Goal: Find contact information: Find contact information

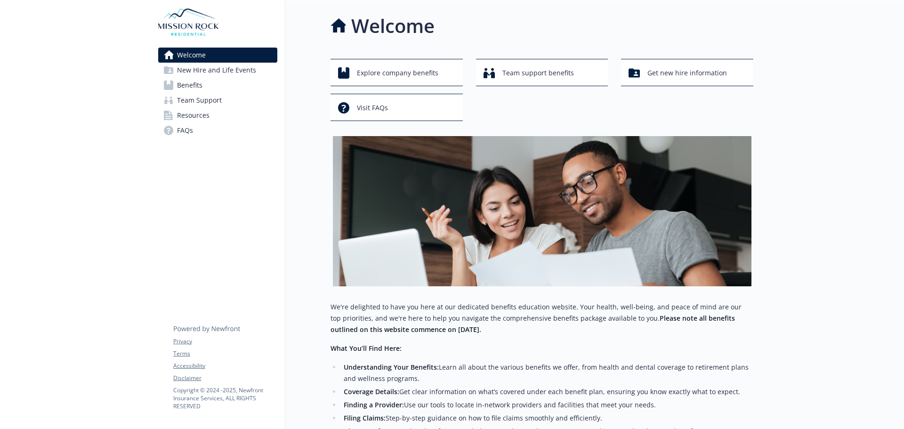
click at [196, 114] on span "Resources" at bounding box center [193, 115] width 32 height 15
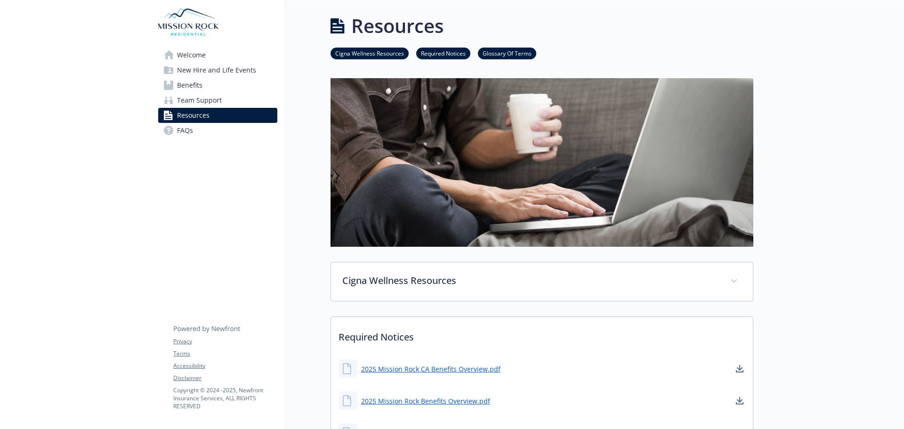
click at [199, 98] on span "Team Support" at bounding box center [199, 100] width 45 height 15
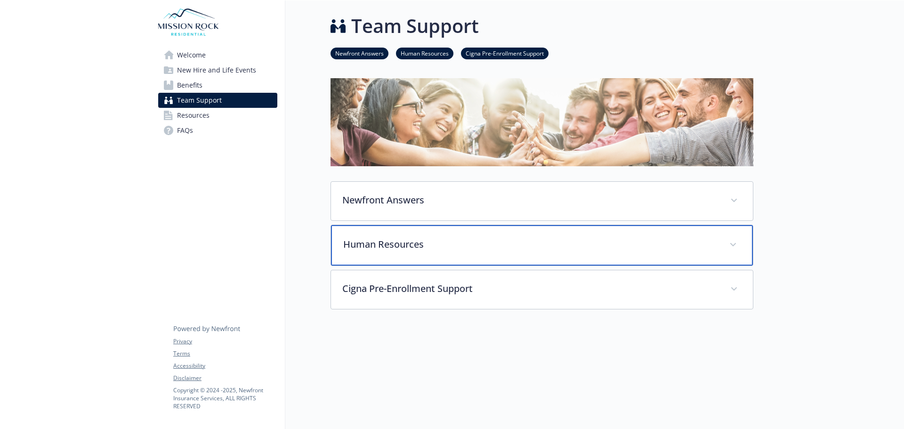
click at [370, 240] on p "Human Resources" at bounding box center [530, 244] width 375 height 14
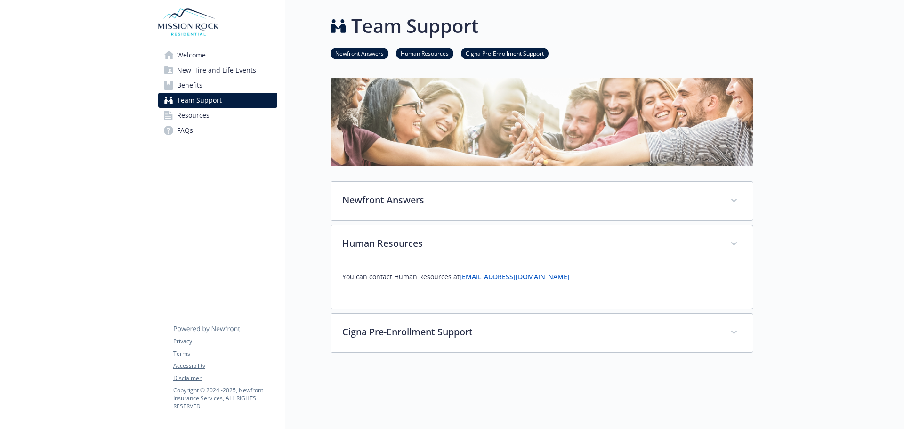
click at [212, 83] on link "Benefits" at bounding box center [217, 85] width 119 height 15
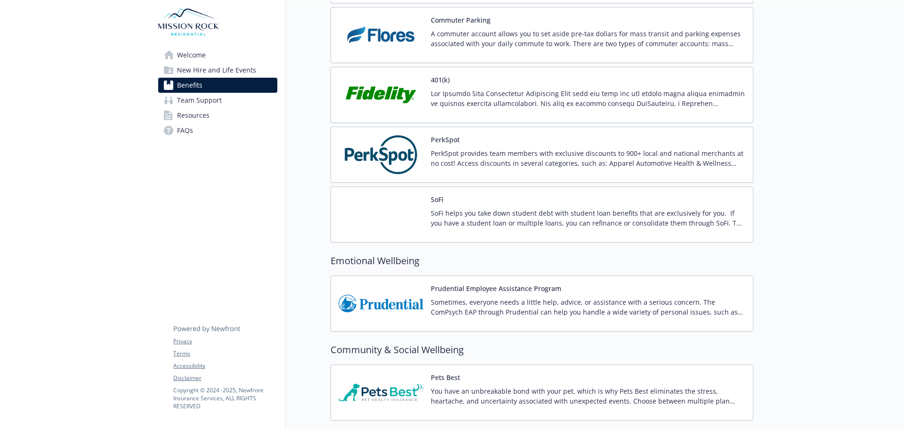
scroll to position [1772, 0]
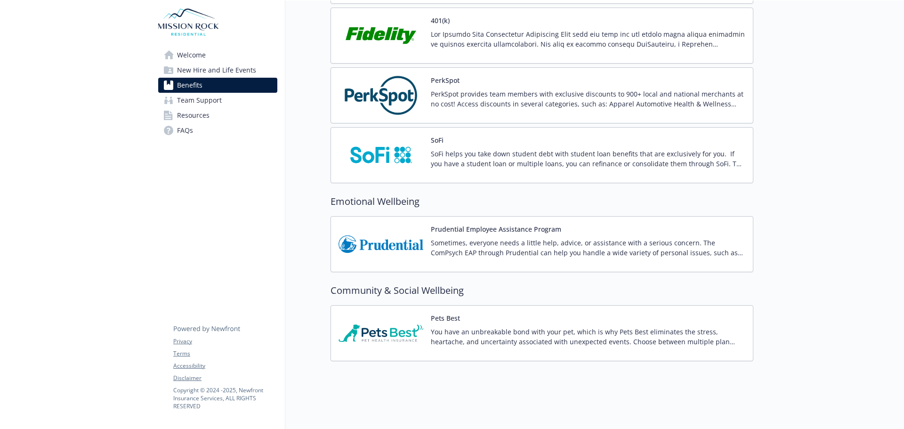
click at [488, 241] on p "Sometimes, everyone needs a little help, advice, or assistance with a serious c…" at bounding box center [588, 248] width 314 height 20
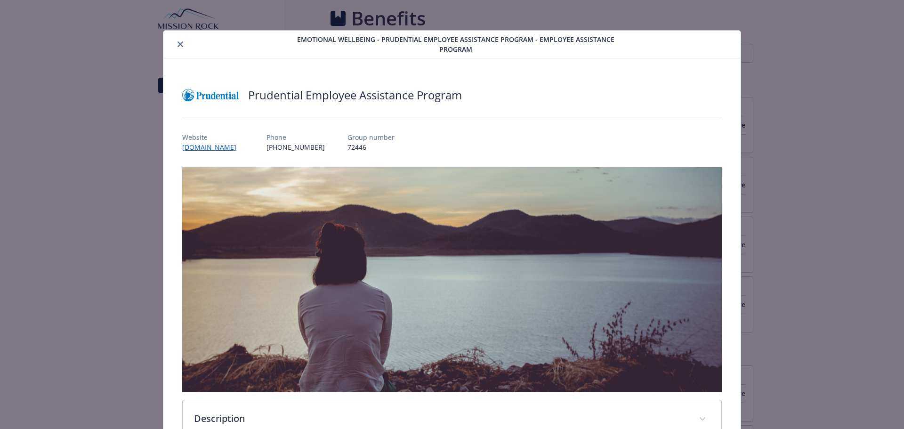
scroll to position [1772, 0]
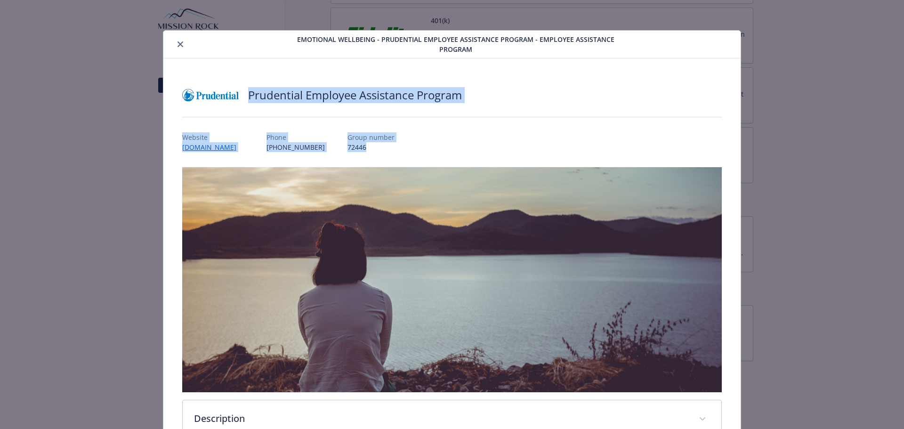
drag, startPoint x: 181, startPoint y: 77, endPoint x: 490, endPoint y: 147, distance: 317.1
click at [490, 147] on div "Prudential Employee Assistance Program Website [DOMAIN_NAME] Phone [PHONE_NUMBE…" at bounding box center [452, 330] width 578 height 545
click at [304, 133] on p "Phone" at bounding box center [295, 137] width 58 height 10
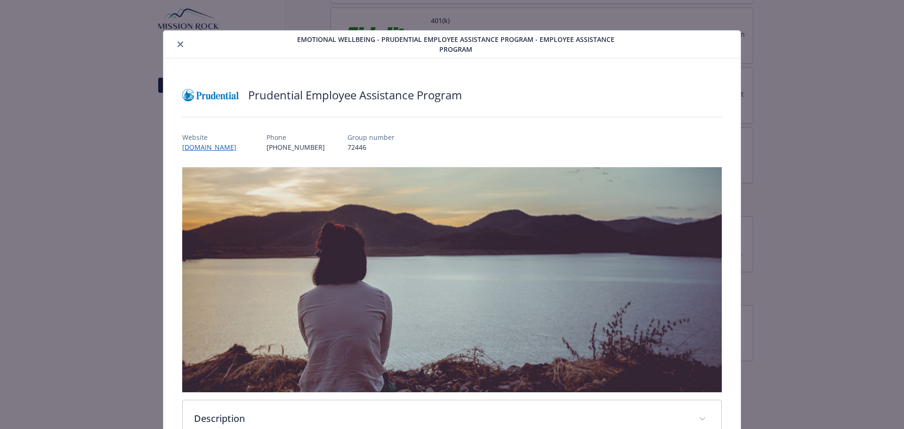
click at [341, 120] on div "details for plan Emotional Wellbeing - Prudential Employee Assistance Program -…" at bounding box center [452, 117] width 540 height 16
drag, startPoint x: 178, startPoint y: 128, endPoint x: 371, endPoint y: 152, distance: 194.5
click at [434, 151] on div "Prudential Employee Assistance Program Website [DOMAIN_NAME] Phone [PHONE_NUMBE…" at bounding box center [452, 330] width 578 height 545
copy div "Website [DOMAIN_NAME] Phone [PHONE_NUMBER] Group number 72446"
